Goal: Transaction & Acquisition: Purchase product/service

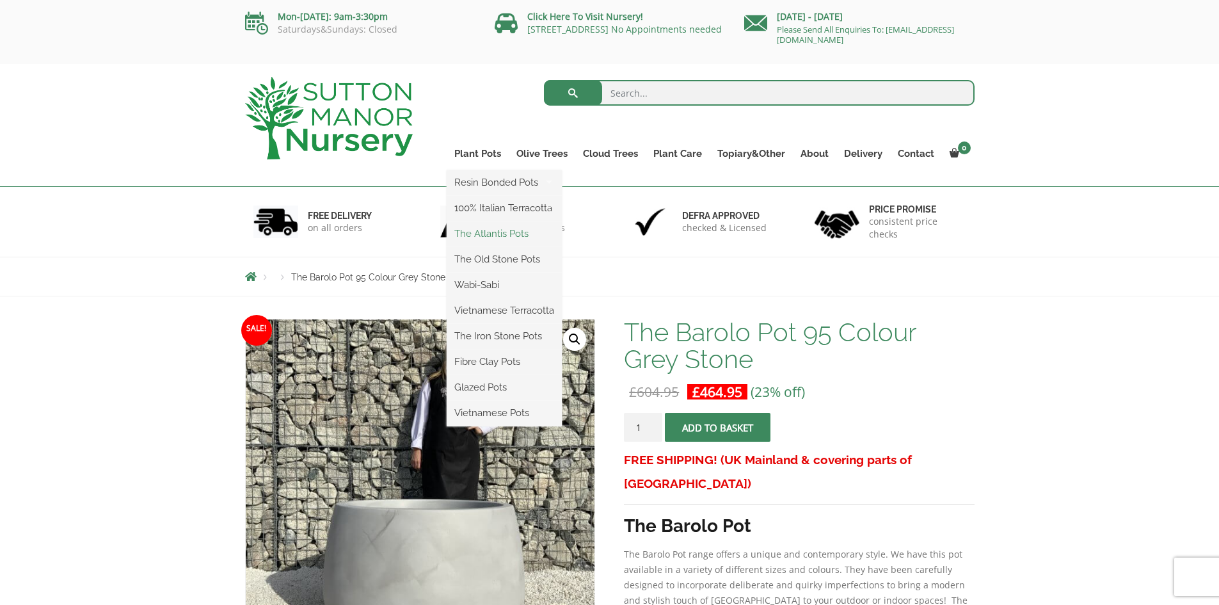
click at [493, 230] on link "The Atlantis Pots" at bounding box center [504, 233] width 115 height 19
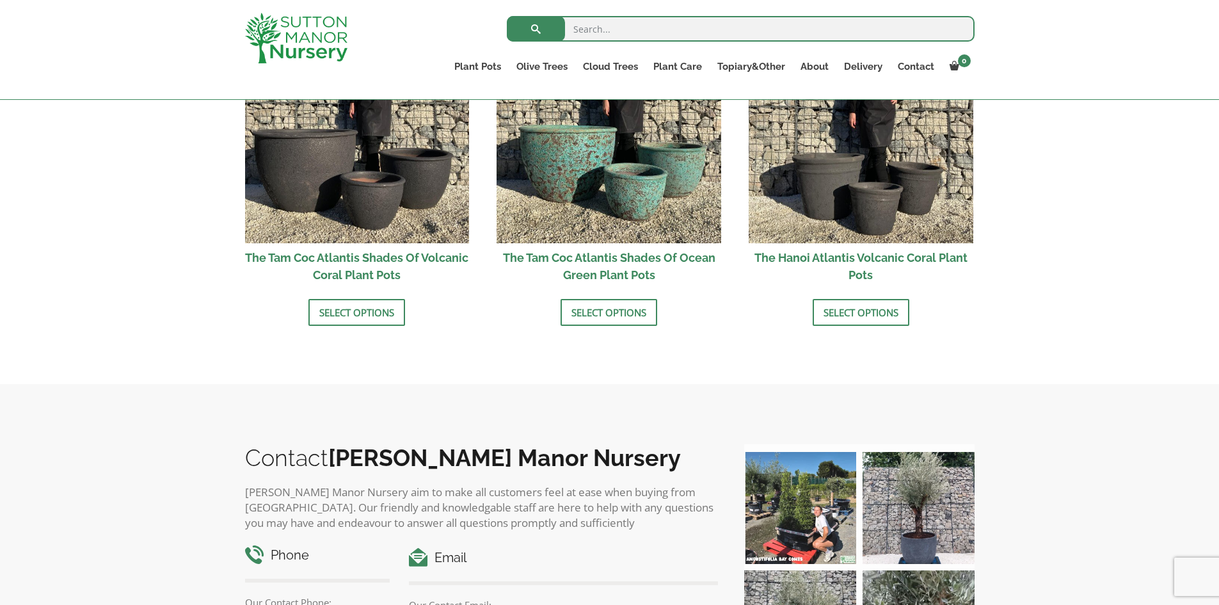
scroll to position [1088, 0]
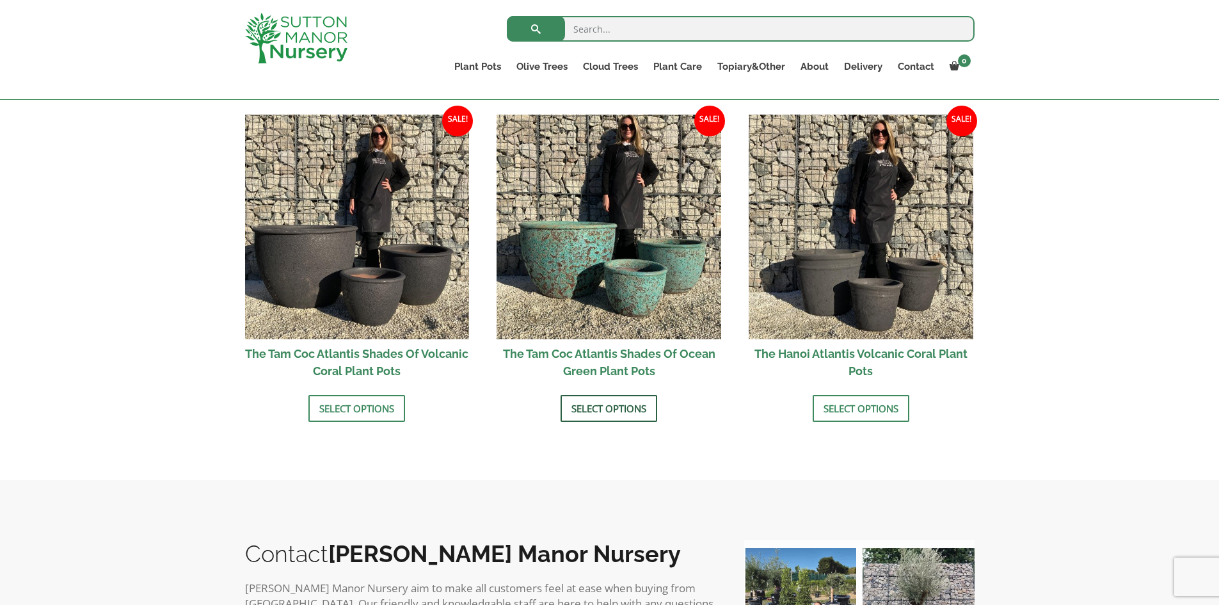
click at [587, 405] on link "Select options" at bounding box center [609, 408] width 97 height 27
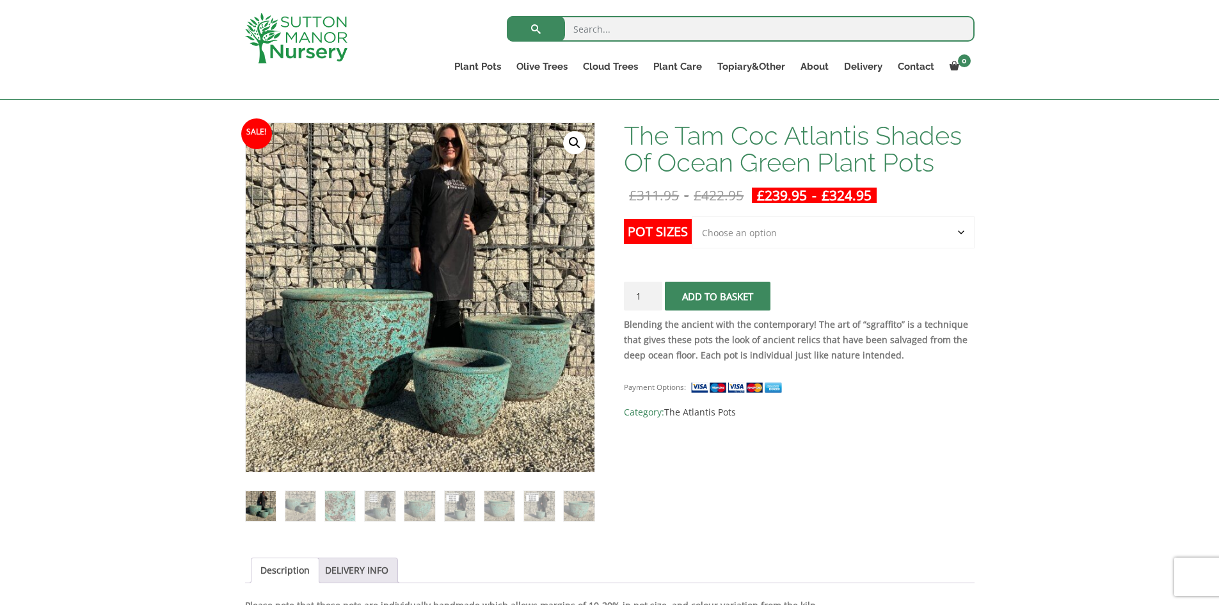
scroll to position [192, 0]
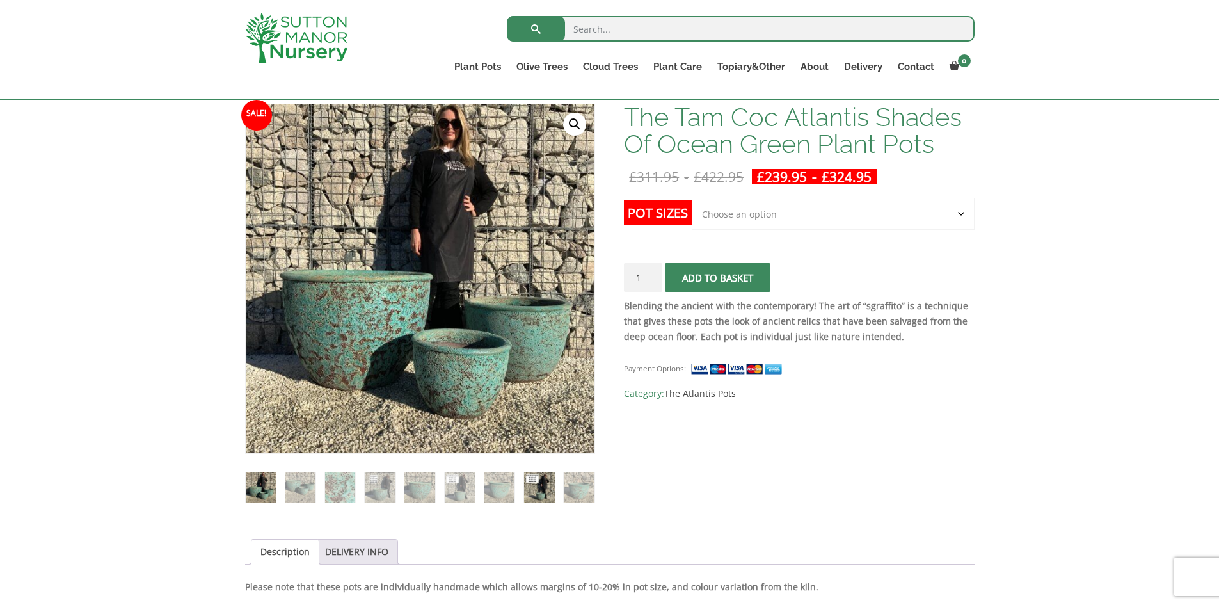
click at [538, 478] on img at bounding box center [539, 487] width 30 height 30
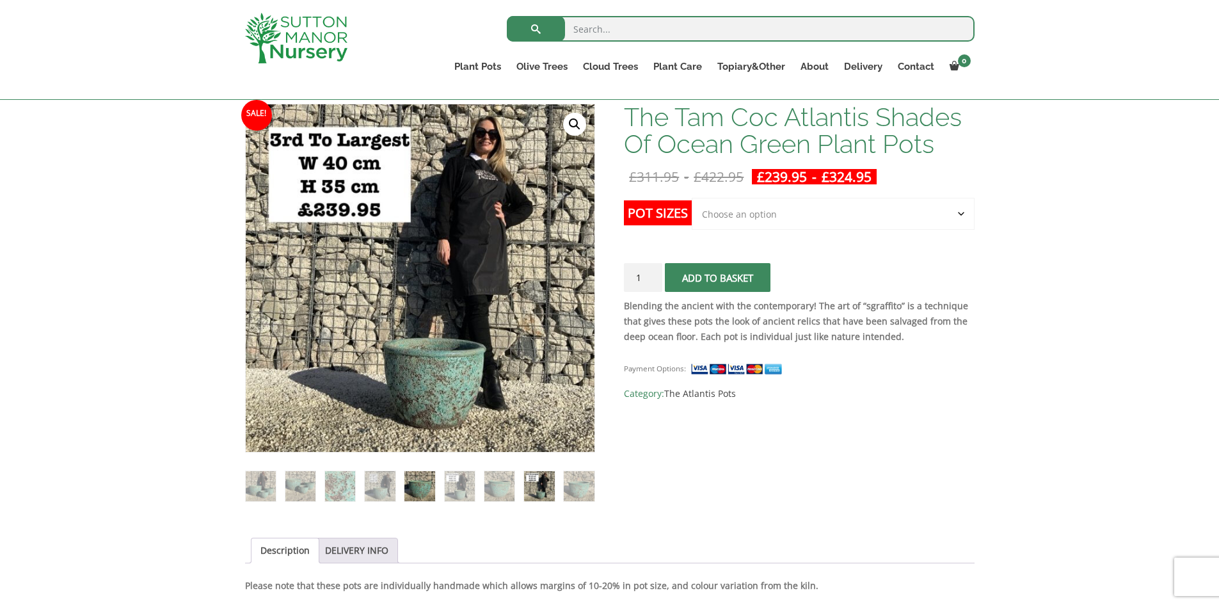
click at [412, 486] on img at bounding box center [419, 486] width 30 height 30
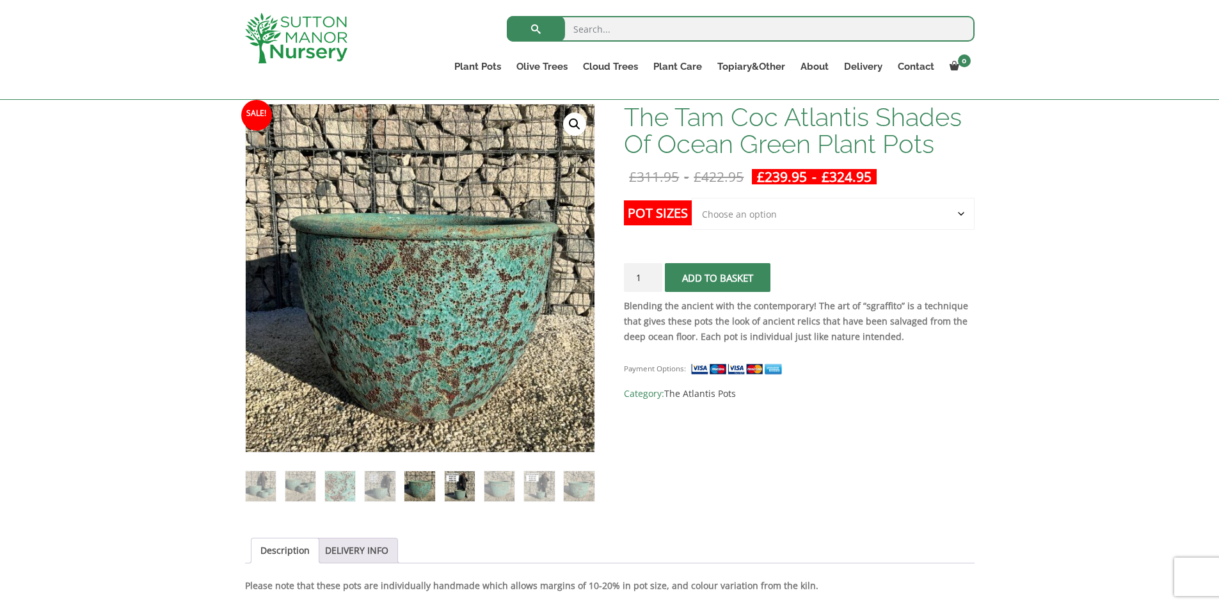
click at [467, 486] on img at bounding box center [460, 486] width 30 height 30
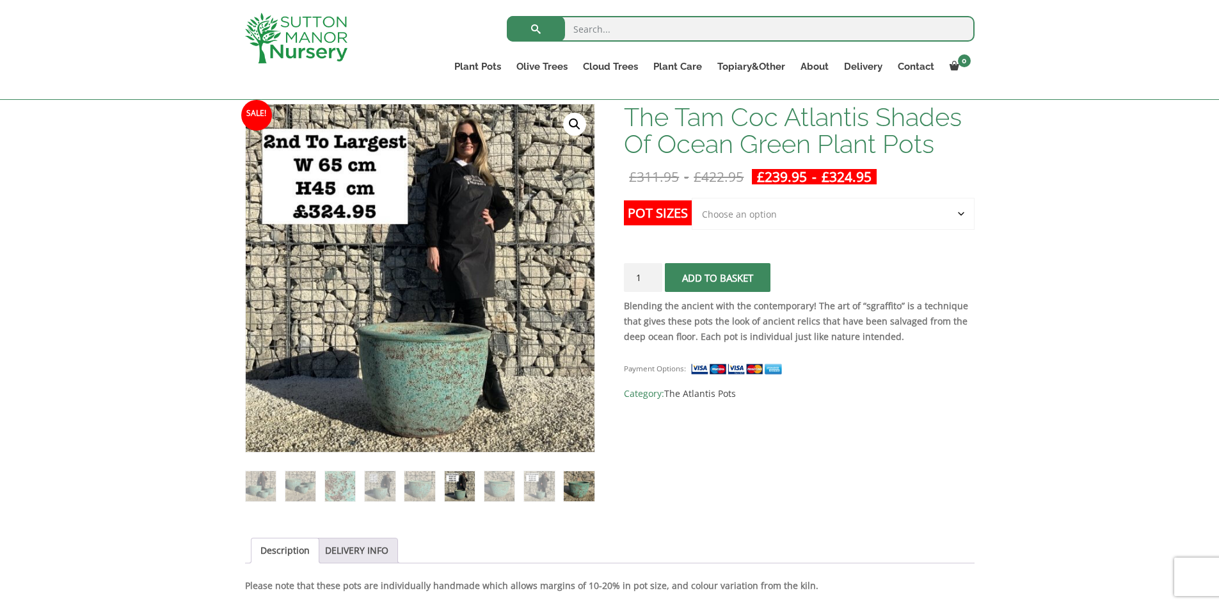
click at [573, 483] on img at bounding box center [579, 486] width 30 height 30
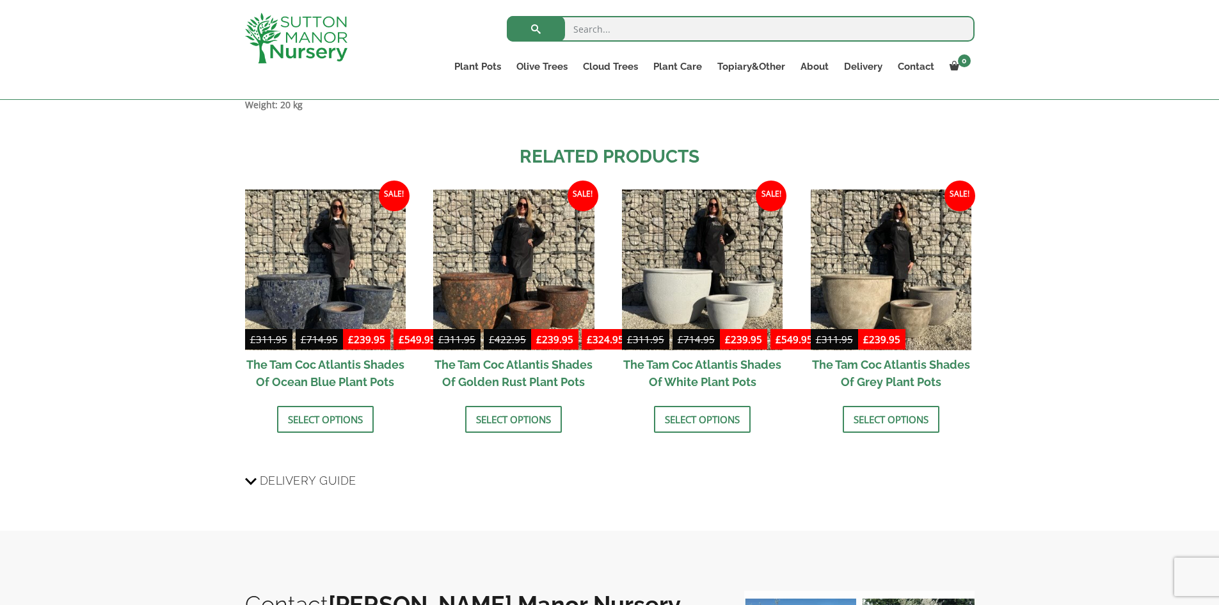
scroll to position [1216, 0]
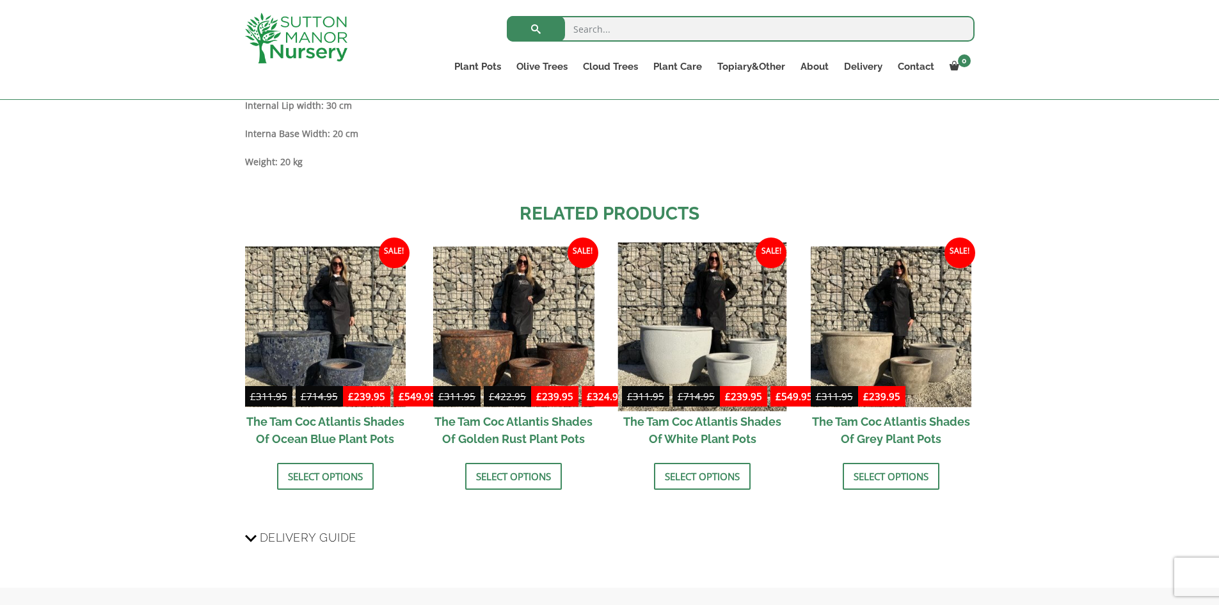
click at [726, 316] on img at bounding box center [702, 327] width 169 height 169
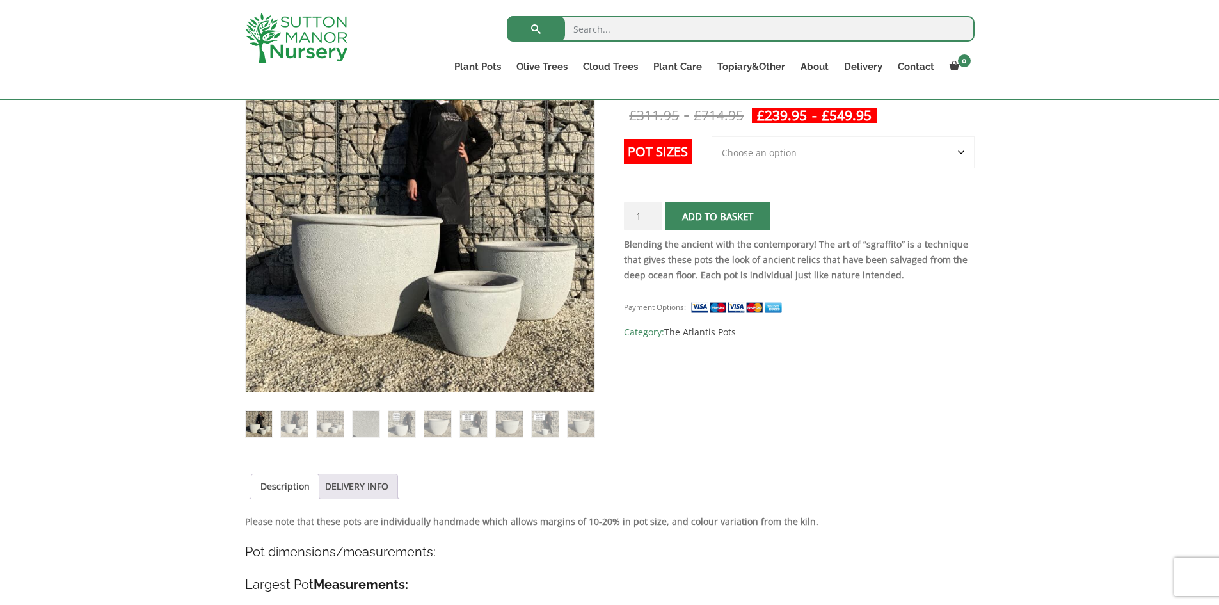
scroll to position [256, 0]
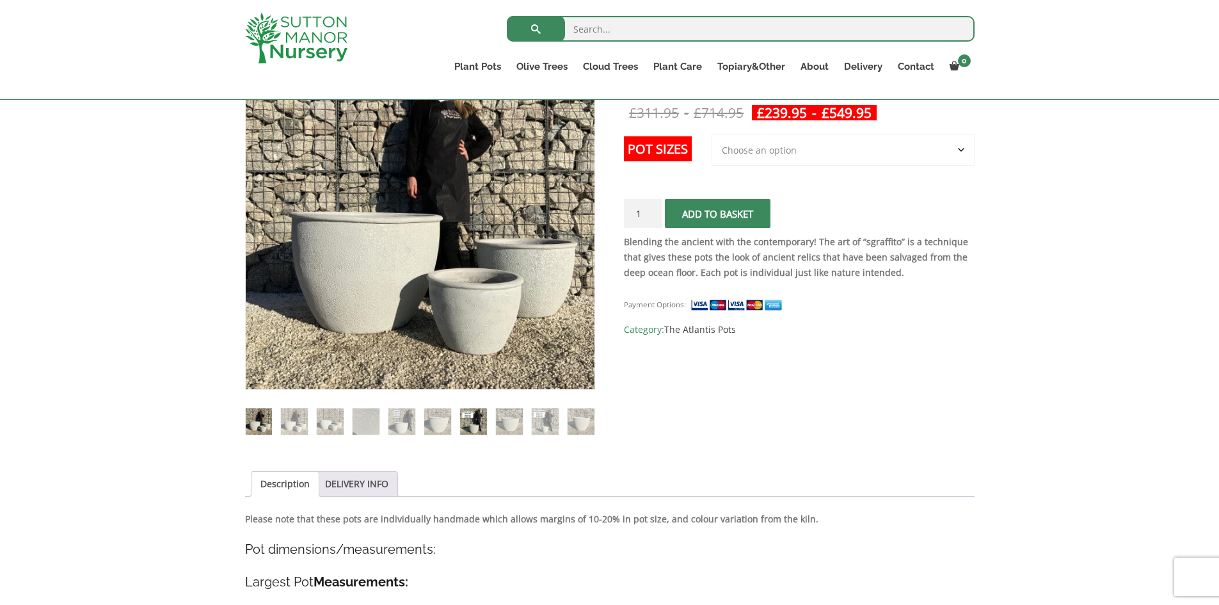
click at [469, 419] on img at bounding box center [473, 421] width 26 height 26
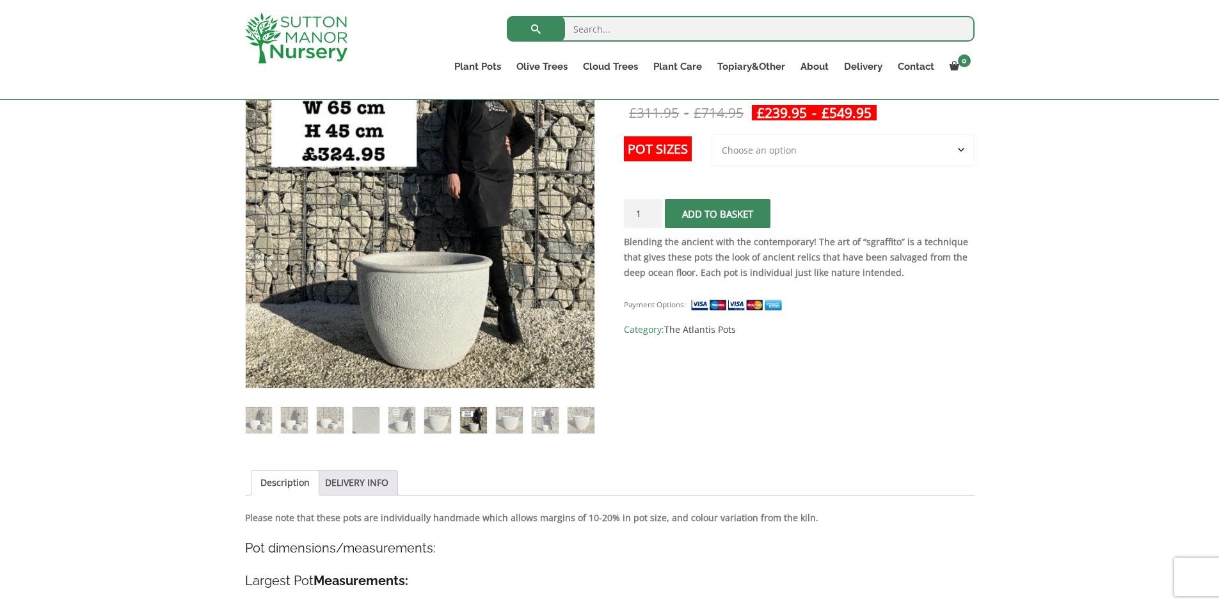
click at [967, 153] on select "Choose an option 3rd to Largest Pot In The Picture 2nd to Largest Pot In The Pi…" at bounding box center [843, 150] width 263 height 32
select select "Largest pot In The Picture"
click at [712, 134] on select "Choose an option 3rd to Largest Pot In The Picture 2nd to Largest Pot In The Pi…" at bounding box center [843, 150] width 263 height 32
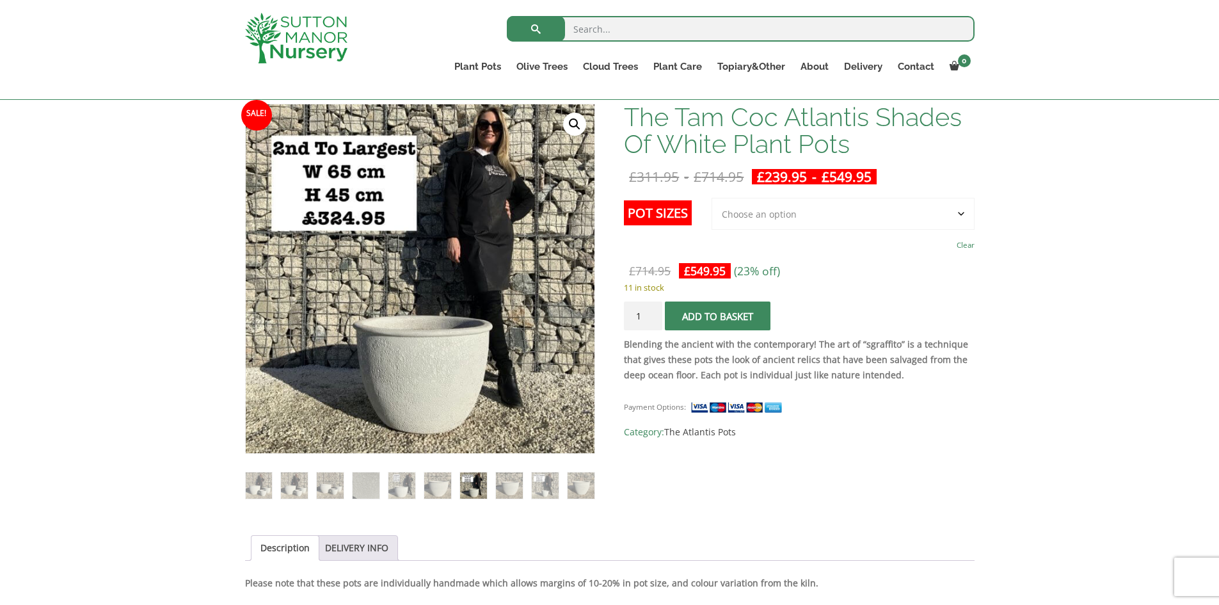
scroll to position [0, 0]
